Goal: Task Accomplishment & Management: Manage account settings

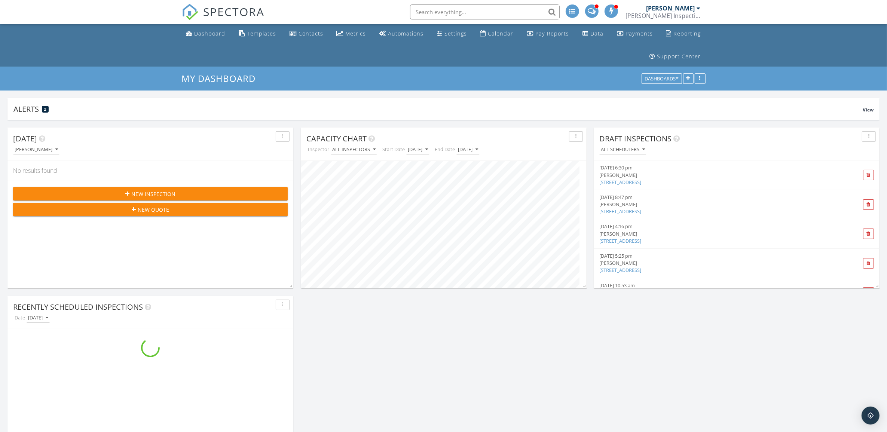
scroll to position [161, 285]
click at [494, 30] on div "Calendar" at bounding box center [500, 33] width 25 height 7
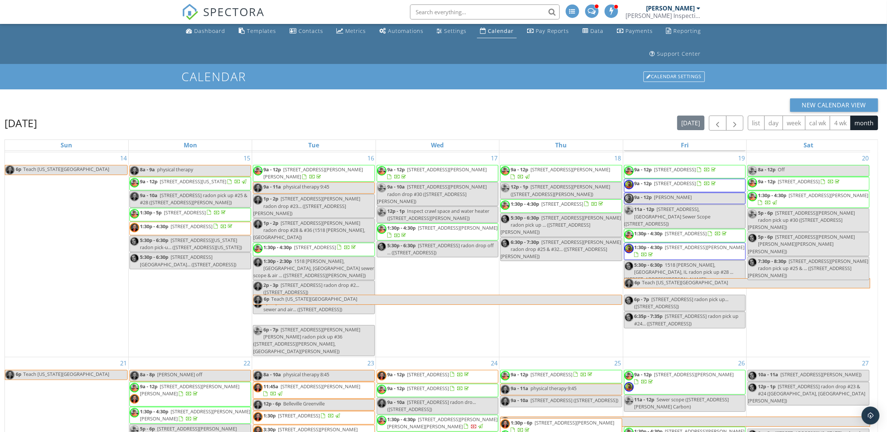
scroll to position [122, 0]
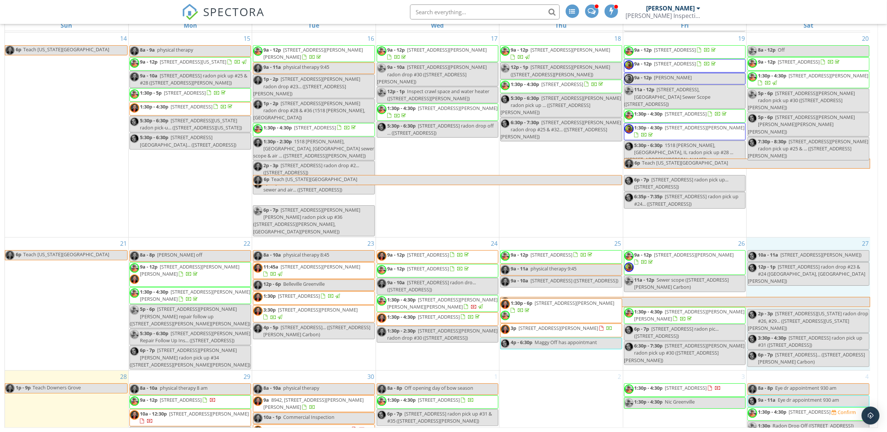
click at [818, 238] on div "27 10a - 11a 4802 Azela Pl, Alton, IL radon drop #25 & 28 (4802 Azalea Pl, Alto…" at bounding box center [808, 304] width 123 height 133
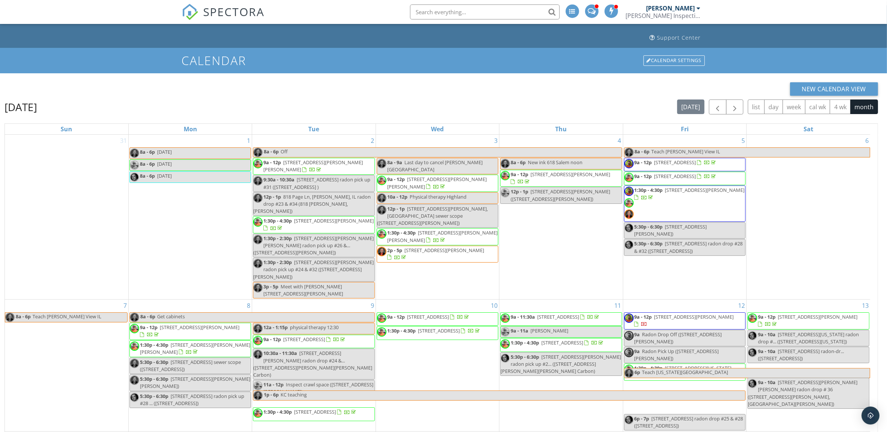
scroll to position [0, 0]
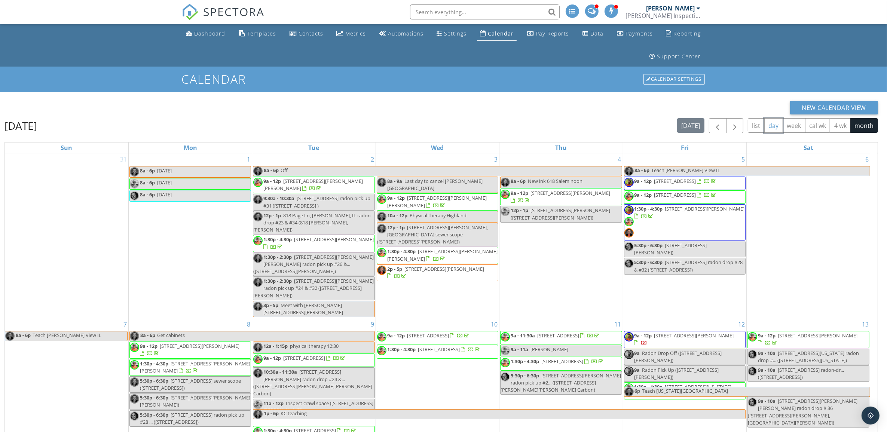
click at [772, 126] on button "day" at bounding box center [773, 125] width 19 height 15
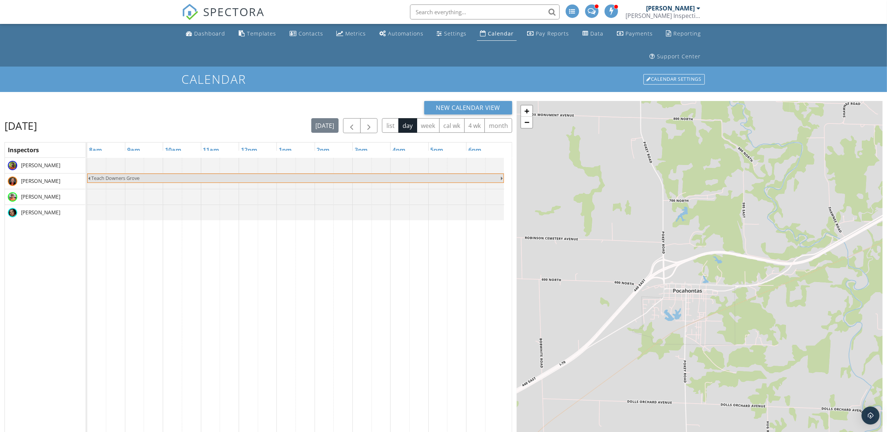
click at [37, 210] on span "[PERSON_NAME]" at bounding box center [40, 212] width 42 height 7
click at [349, 128] on span "button" at bounding box center [351, 126] width 9 height 9
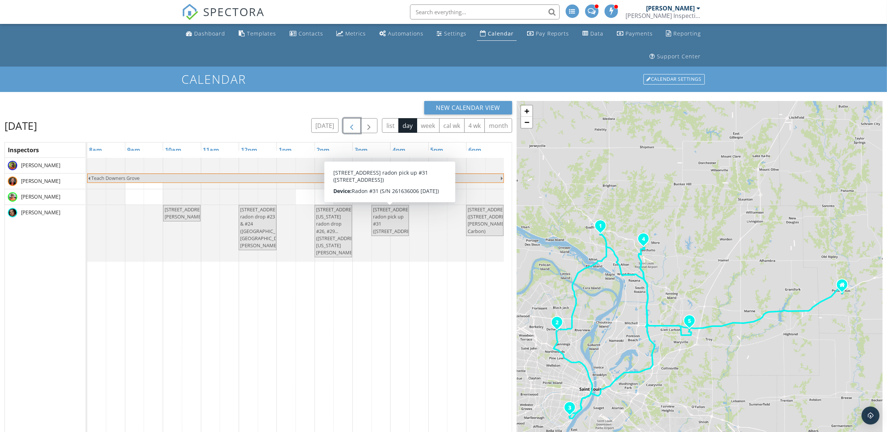
click at [395, 218] on span "708 Valley View Dr, Bethalto, IL radon pick up #31 (708 Valley View Dr, Bethalt…" at bounding box center [395, 220] width 45 height 28
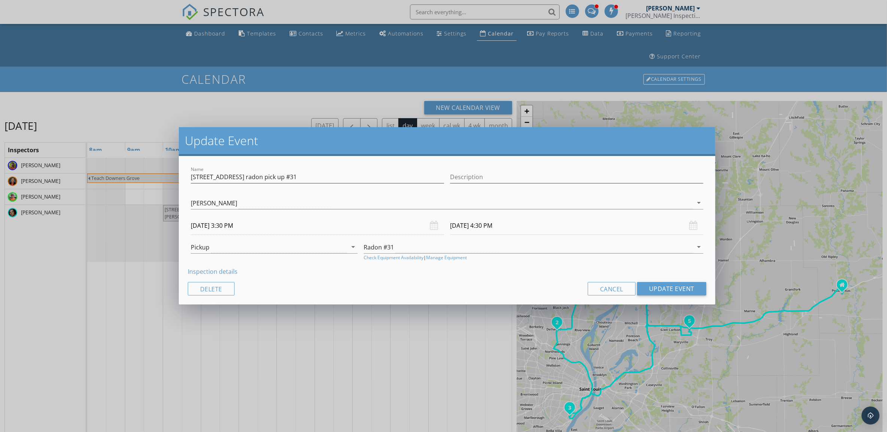
click at [223, 272] on link "Inspection details" at bounding box center [213, 272] width 50 height 8
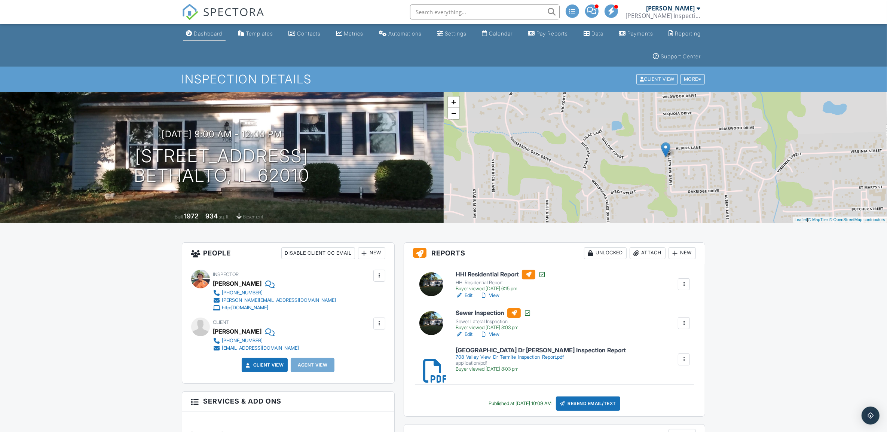
click at [203, 31] on div "Dashboard" at bounding box center [208, 33] width 28 height 6
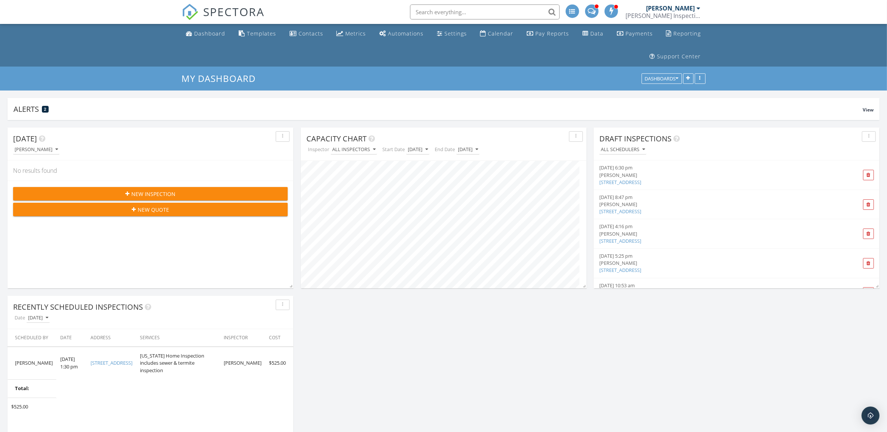
scroll to position [161, 285]
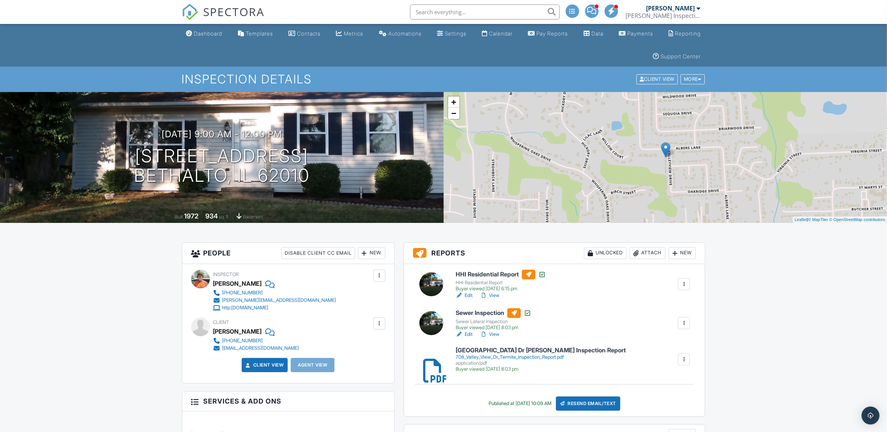
click at [655, 253] on div "Attach" at bounding box center [648, 253] width 36 height 12
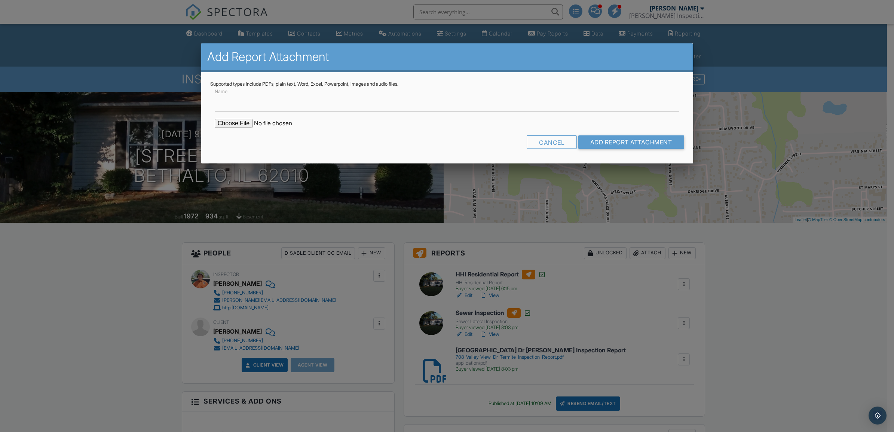
click at [226, 120] on input "file" at bounding box center [278, 123] width 127 height 9
type input "C:\fakepath\708 Vally View Dr, Bethalto, IL Radon Test Room Measurement form.pdf"
click at [641, 141] on input "Add Report Attachment" at bounding box center [631, 141] width 106 height 13
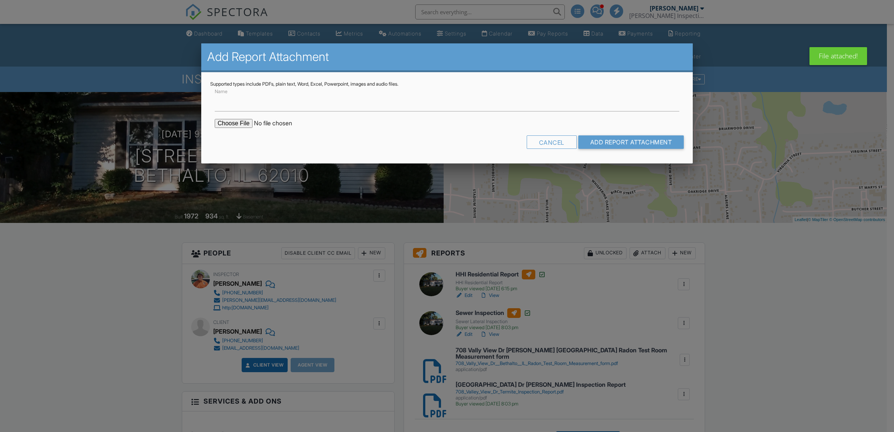
click at [227, 124] on input "file" at bounding box center [278, 123] width 127 height 9
type input "C:\fakepath\708 Vally View Dr, Bethalto, IL Radon Test Result #31.pdf"
click at [597, 143] on input "Add Report Attachment" at bounding box center [631, 141] width 106 height 13
click at [235, 123] on input "file" at bounding box center [278, 123] width 127 height 9
type input "C:\fakepath\[STREET_ADDRESS] - Radon Test Report Detail Normal.pdf"
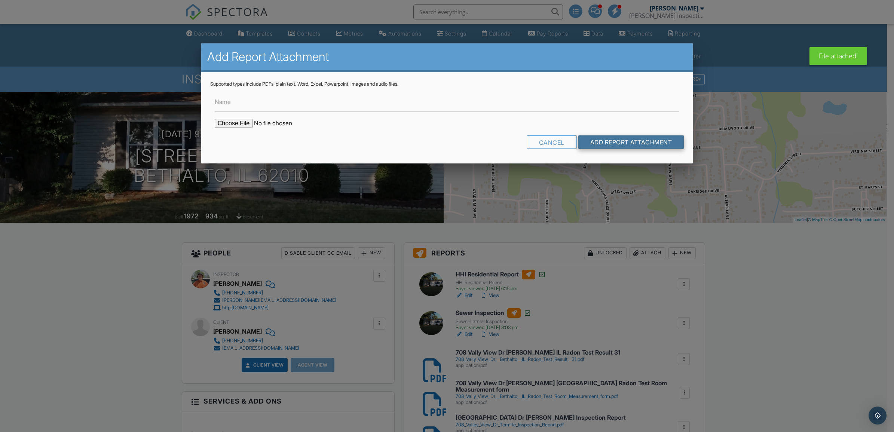
click at [612, 141] on input "Add Report Attachment" at bounding box center [631, 141] width 106 height 13
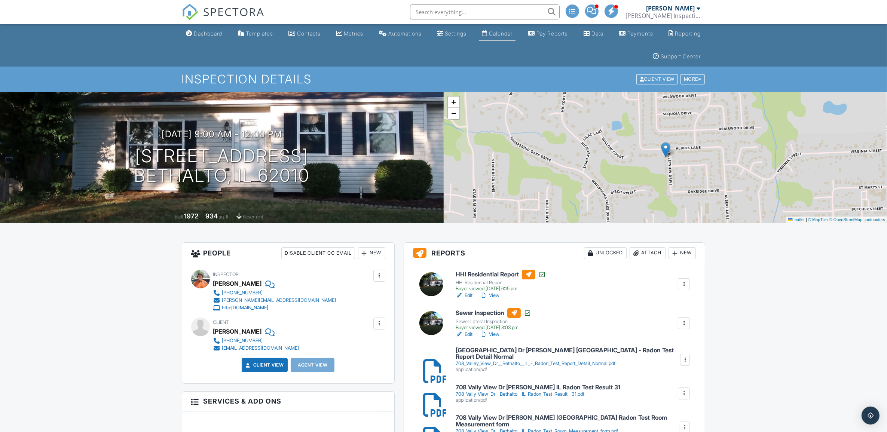
click at [494, 32] on div "Calendar" at bounding box center [501, 33] width 24 height 6
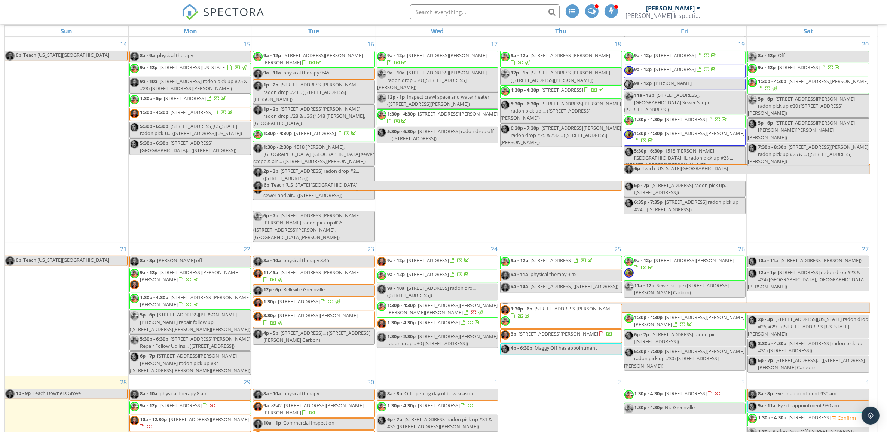
scroll to position [122, 0]
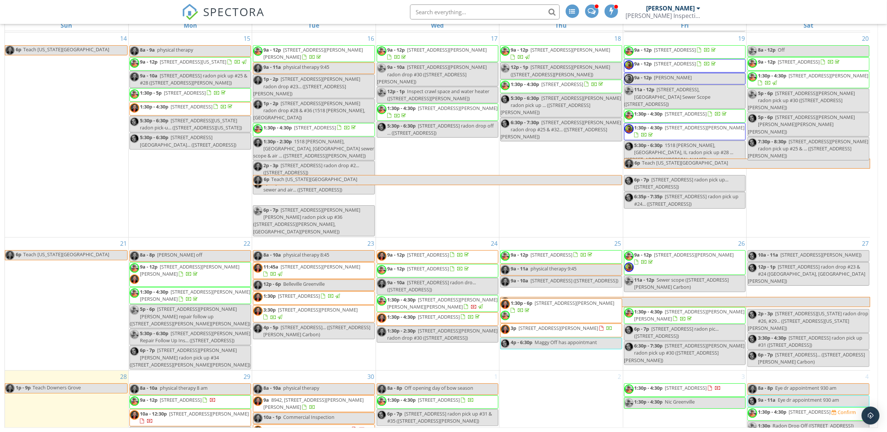
click at [795, 351] on span "208 Oakshire Dr, Edwardsville, IL radon drop #2... (208 Oakshire Dr E, Glen Car…" at bounding box center [811, 358] width 107 height 14
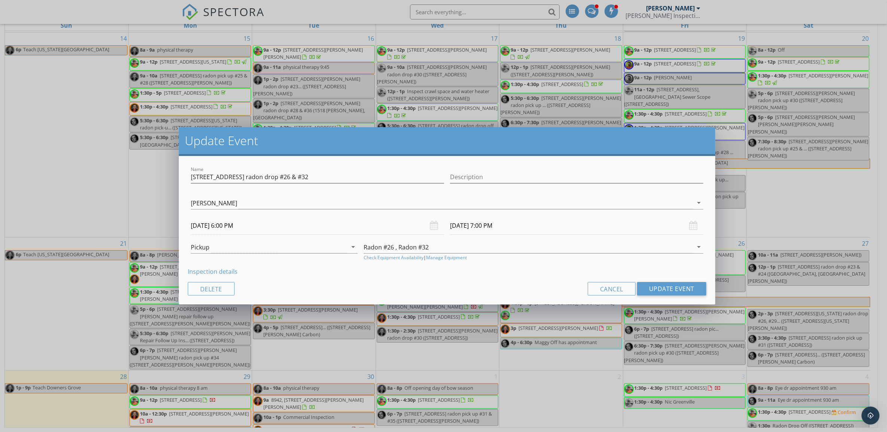
click at [227, 274] on link "Inspection details" at bounding box center [213, 272] width 50 height 8
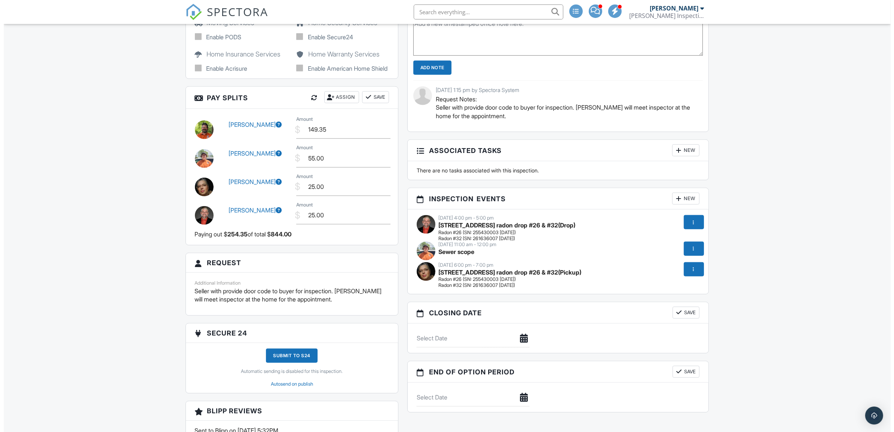
scroll to position [156, 0]
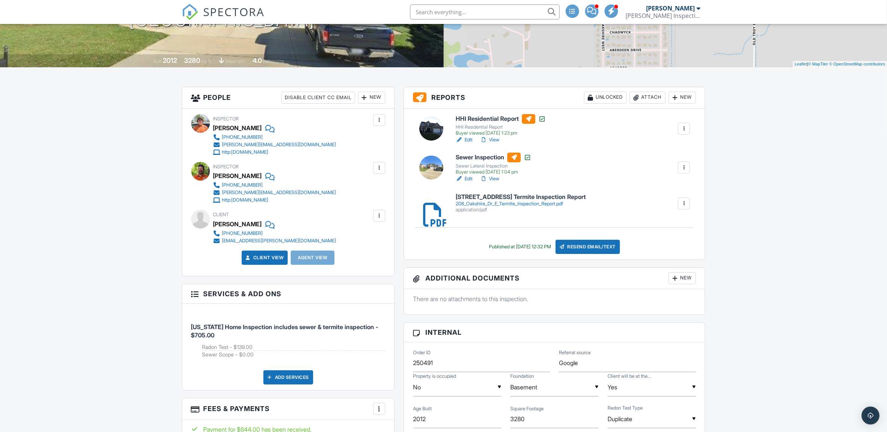
click at [644, 100] on div "Attach" at bounding box center [648, 98] width 36 height 12
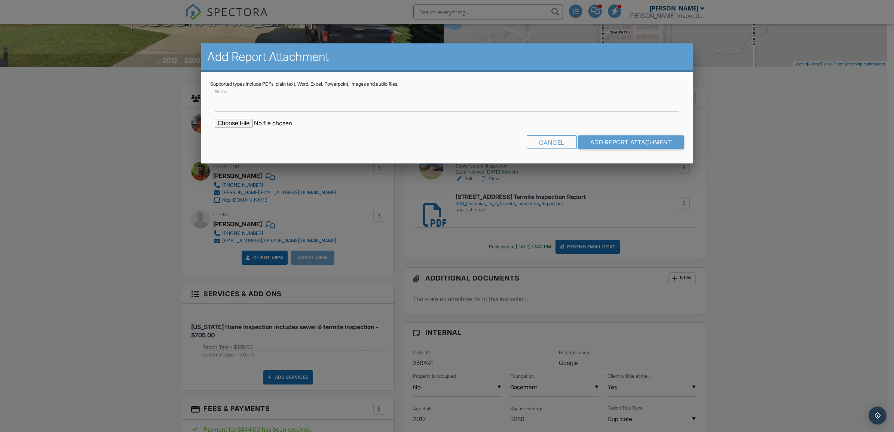
click at [238, 123] on input "file" at bounding box center [278, 123] width 127 height 9
type input "C:\fakepath\208 Oakshire Dr, Glen Carbon, IL Radon Room Measurement form #26 & …"
click at [585, 138] on div "Cancel Add Report Attachment" at bounding box center [447, 144] width 474 height 19
click at [590, 140] on input "Add Report Attachment" at bounding box center [631, 141] width 106 height 13
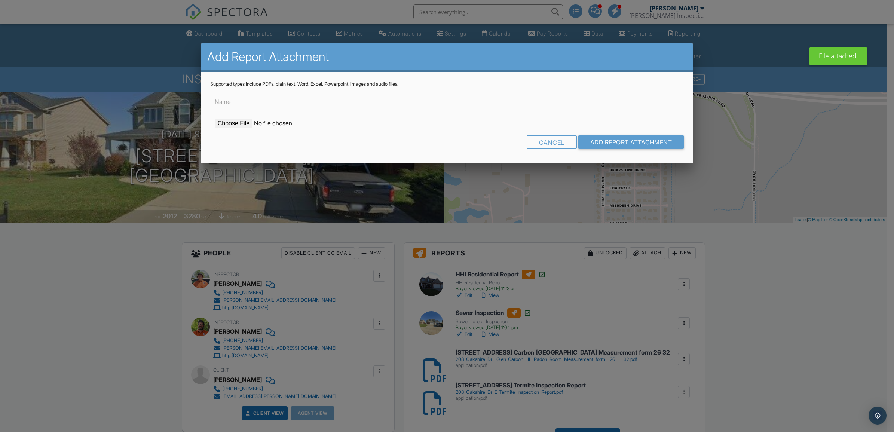
click at [235, 122] on input "file" at bounding box center [278, 123] width 127 height 9
type input "C:\fakepath\208 Oakshire Dr, Glen Carbon, IL Radon Test Result #32.pdf"
click at [609, 143] on input "Add Report Attachment" at bounding box center [631, 141] width 106 height 13
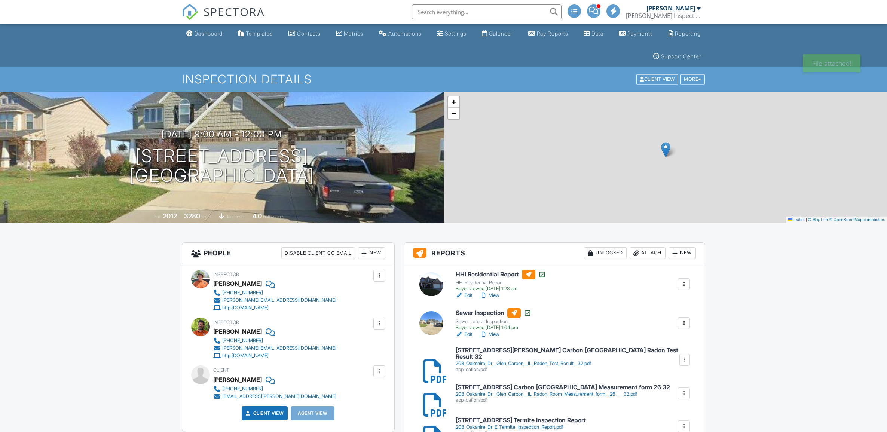
click at [657, 251] on div "Attach" at bounding box center [648, 253] width 36 height 12
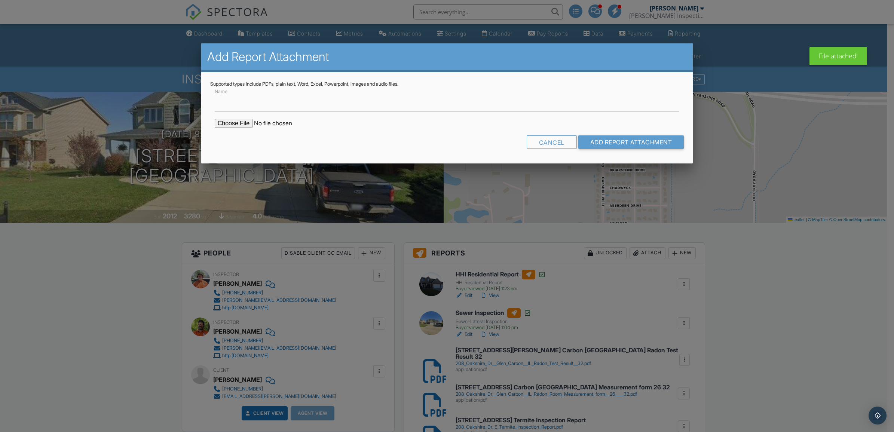
click at [221, 122] on input "file" at bounding box center [278, 123] width 127 height 9
type input "C:\fakepath\208 Oakshire Dr, Glen Carbon, IL Radon Test Result #26.pdf"
click at [629, 139] on input "Add Report Attachment" at bounding box center [631, 141] width 106 height 13
click at [216, 120] on input "file" at bounding box center [278, 123] width 127 height 9
type input "C:\fakepath\208 Oakshire Dr, Glen Carbon, IL - Radon Test Report Detail Duplica…"
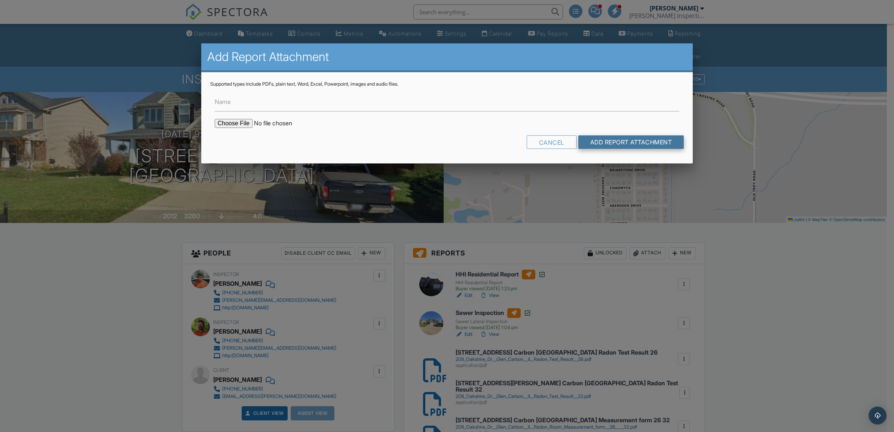
click at [602, 145] on input "Add Report Attachment" at bounding box center [631, 141] width 106 height 13
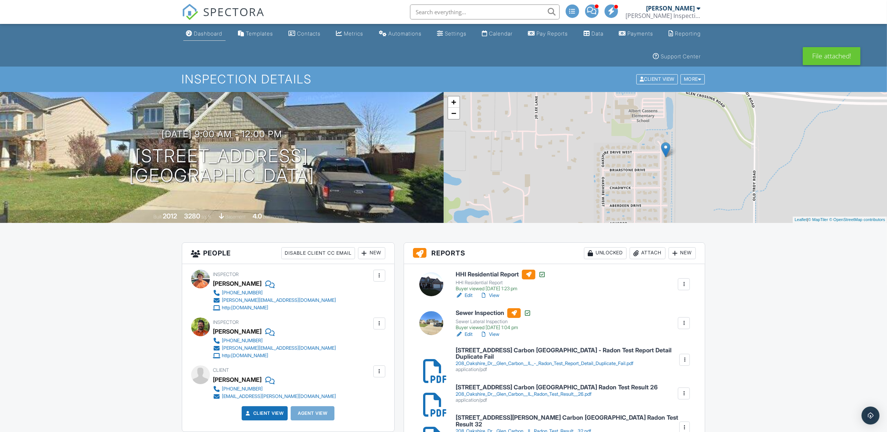
click at [215, 36] on div "Dashboard" at bounding box center [208, 33] width 28 height 6
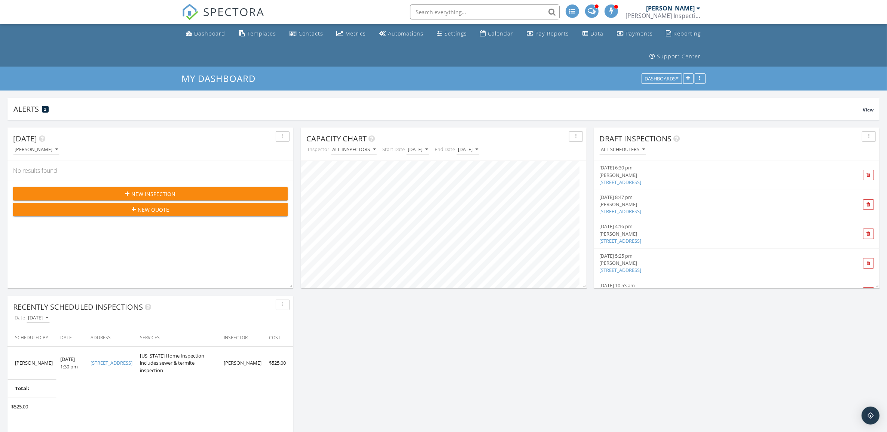
scroll to position [161, 285]
click at [213, 30] on div "Dashboard" at bounding box center [210, 33] width 31 height 7
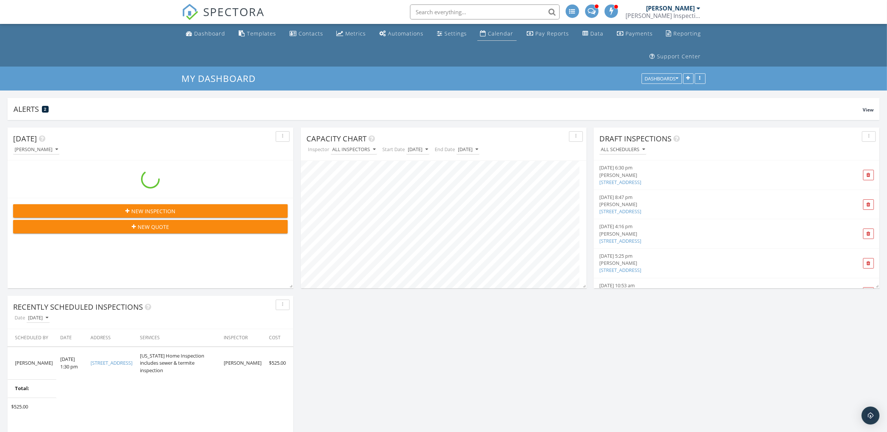
scroll to position [161, 285]
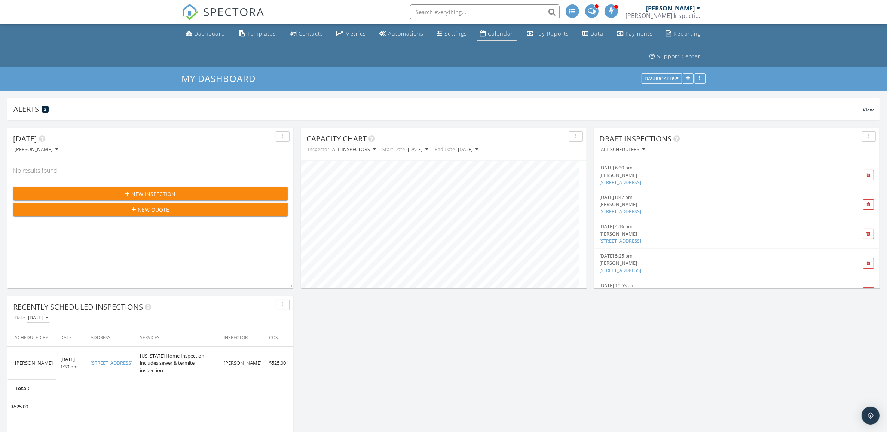
click at [493, 34] on div "Calendar" at bounding box center [500, 33] width 25 height 7
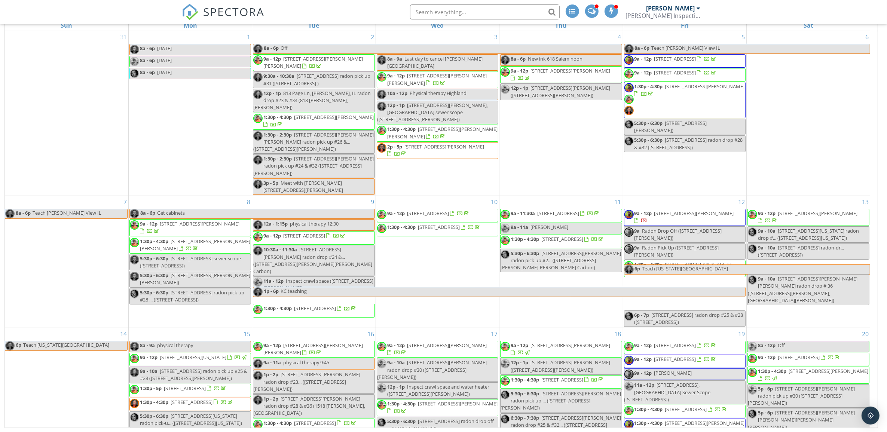
scroll to position [296, 0]
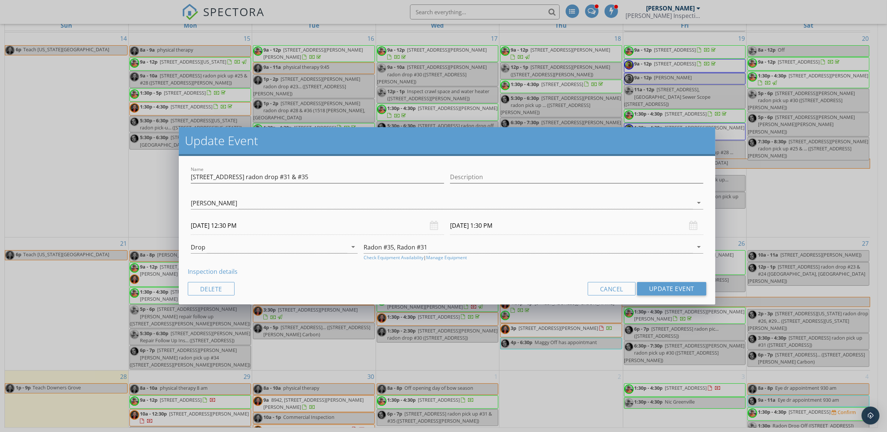
click at [216, 272] on link "Inspection details" at bounding box center [213, 272] width 50 height 8
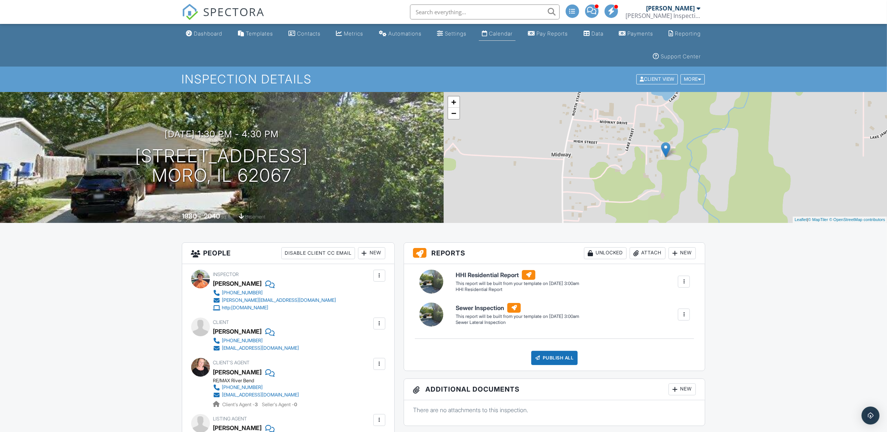
click at [511, 29] on link "Calendar" at bounding box center [497, 34] width 37 height 14
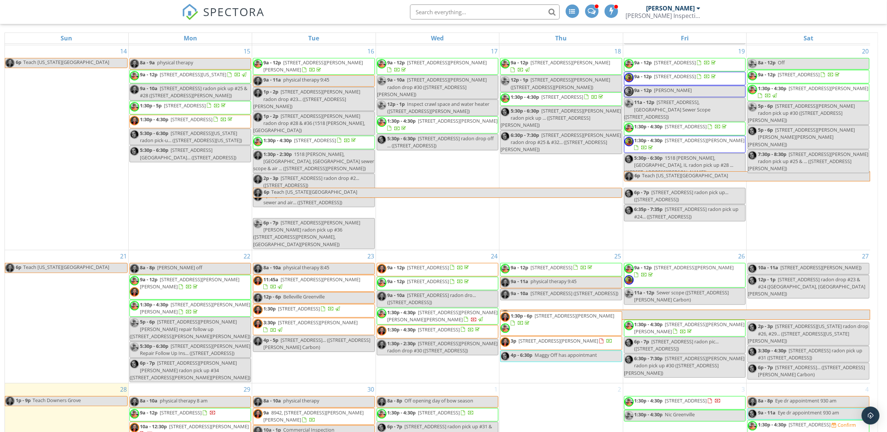
scroll to position [122, 0]
